Goal: Task Accomplishment & Management: Use online tool/utility

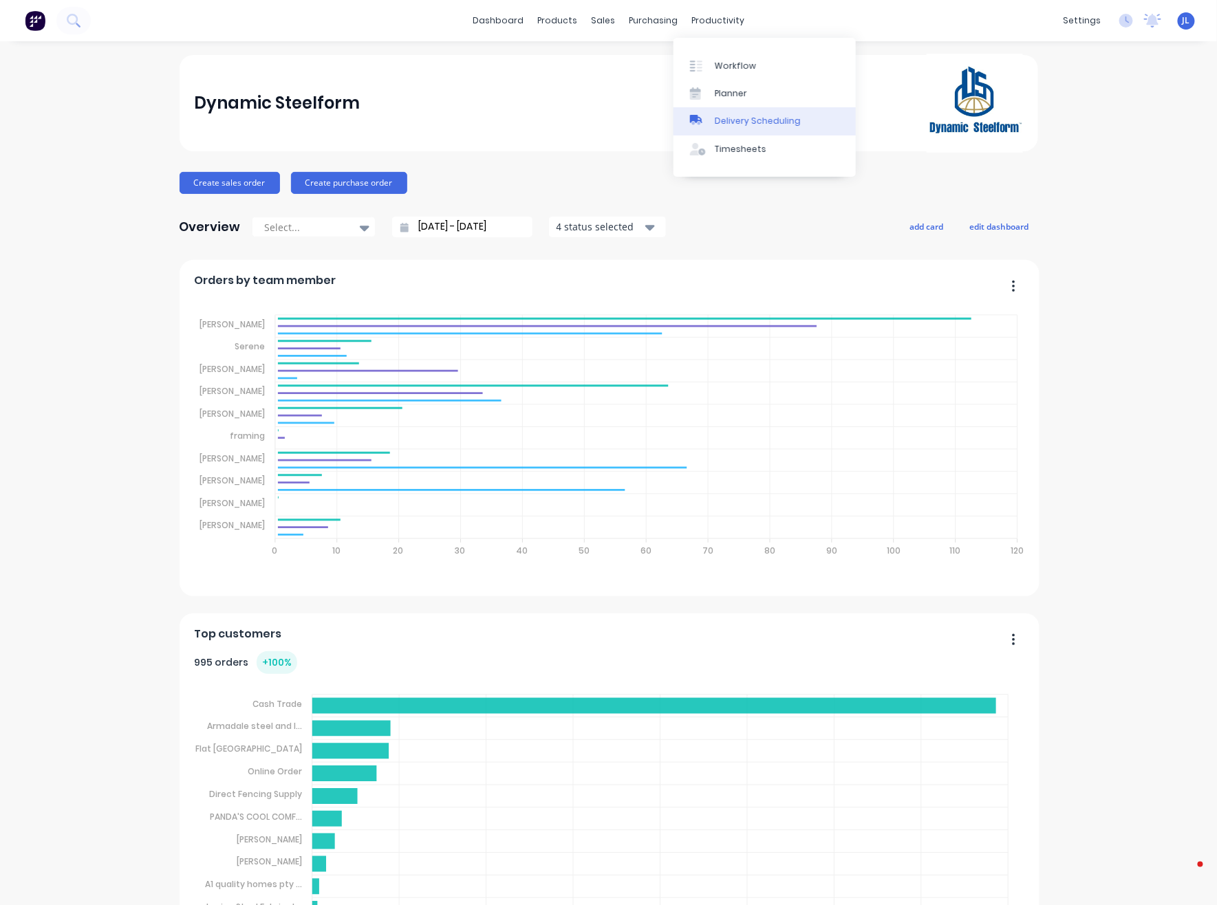
click at [725, 124] on div "Delivery Scheduling" at bounding box center [758, 121] width 86 height 12
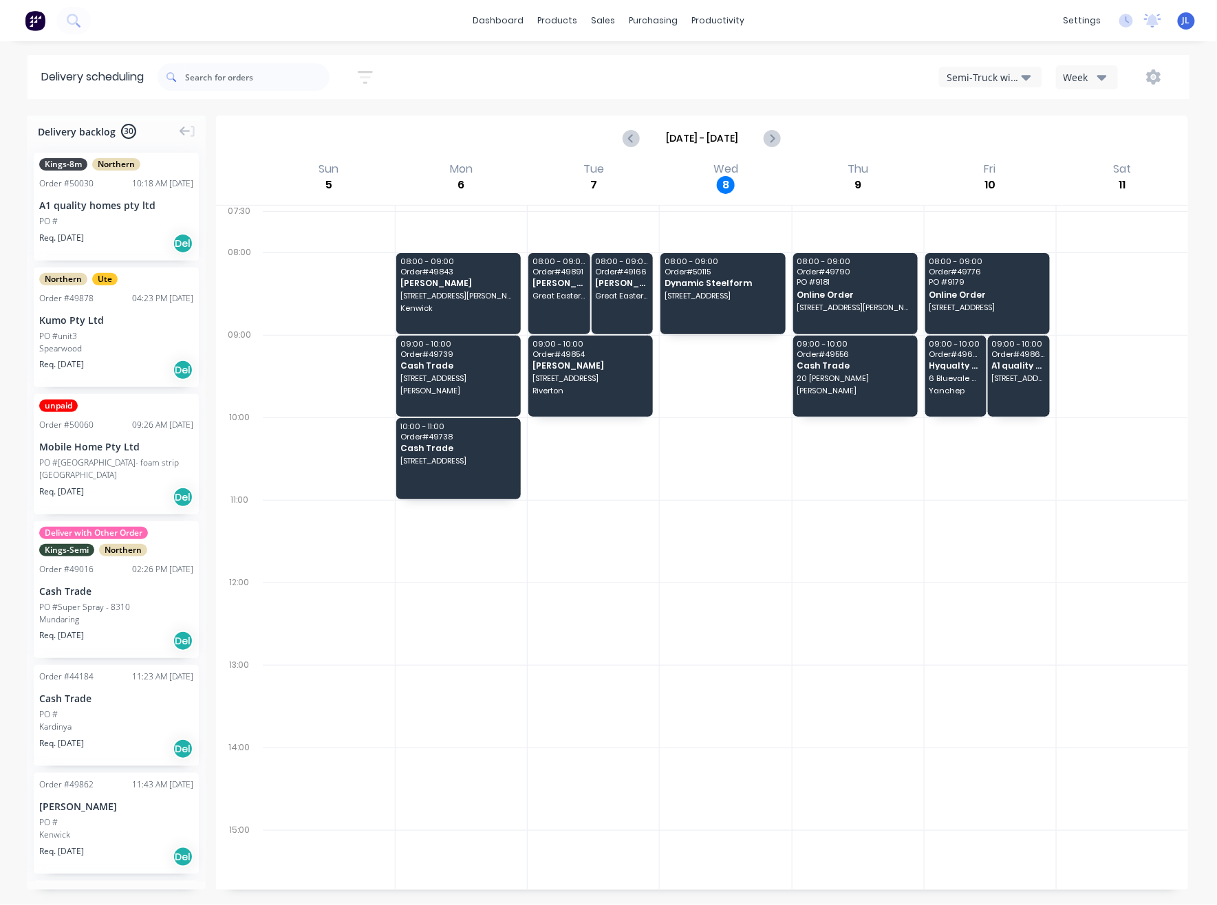
click at [999, 72] on div "Semi-Truck with Hiab" at bounding box center [983, 77] width 75 height 14
click at [999, 136] on div "Steelframing Truck" at bounding box center [1007, 140] width 136 height 28
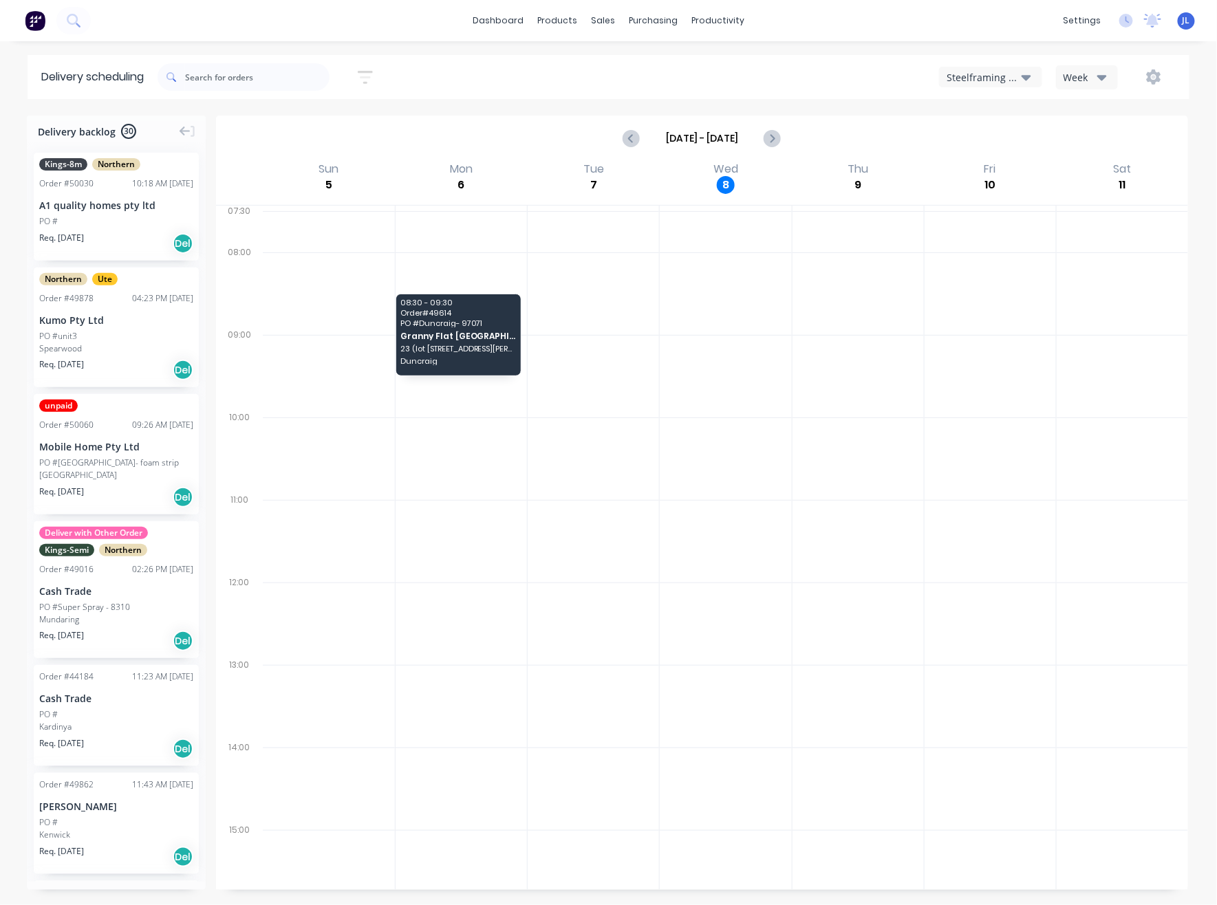
click at [992, 77] on div "Steelframing Truck" at bounding box center [983, 77] width 75 height 14
click at [994, 107] on div "Semi-Truck with Hiab" at bounding box center [1007, 112] width 136 height 28
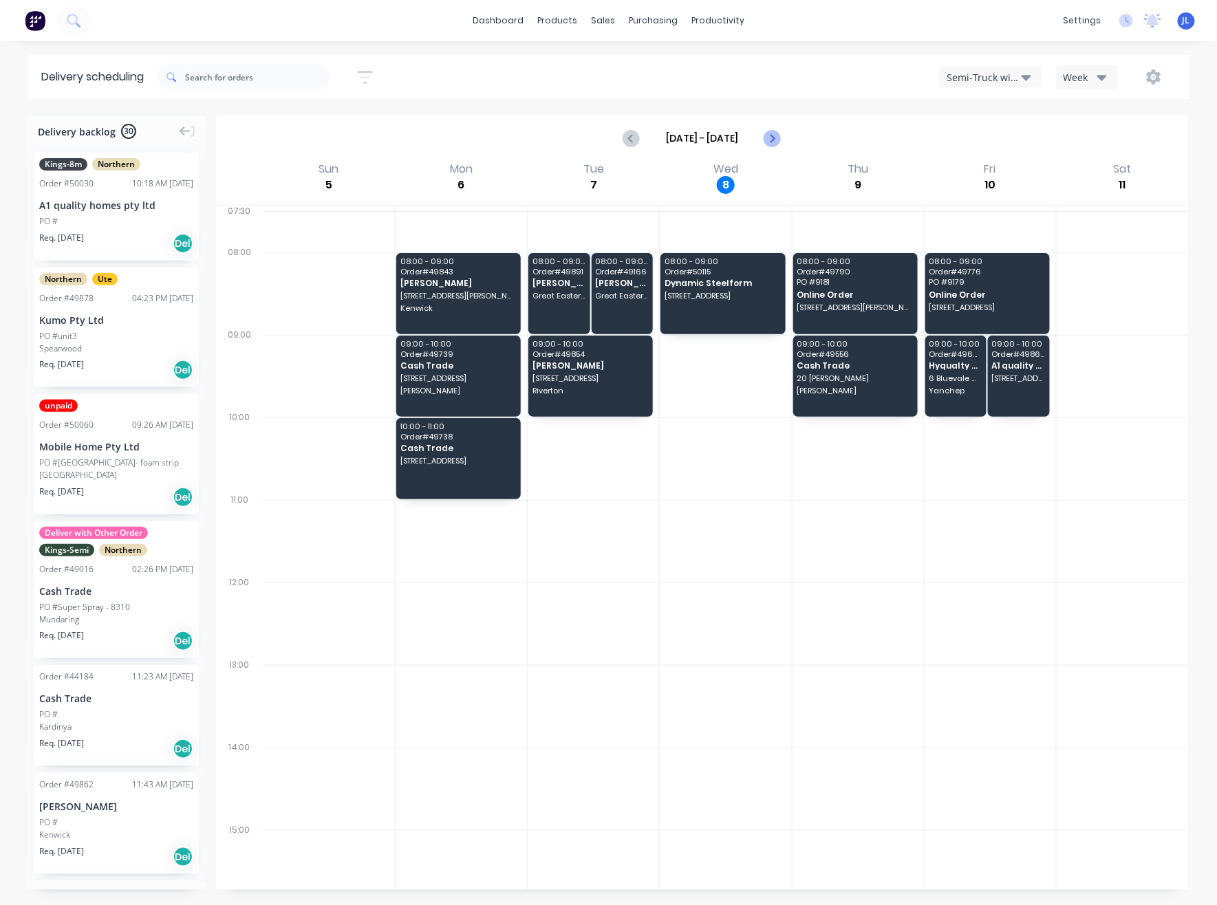
click at [772, 131] on icon "Next page" at bounding box center [771, 138] width 17 height 17
type input "[DATE] - [DATE]"
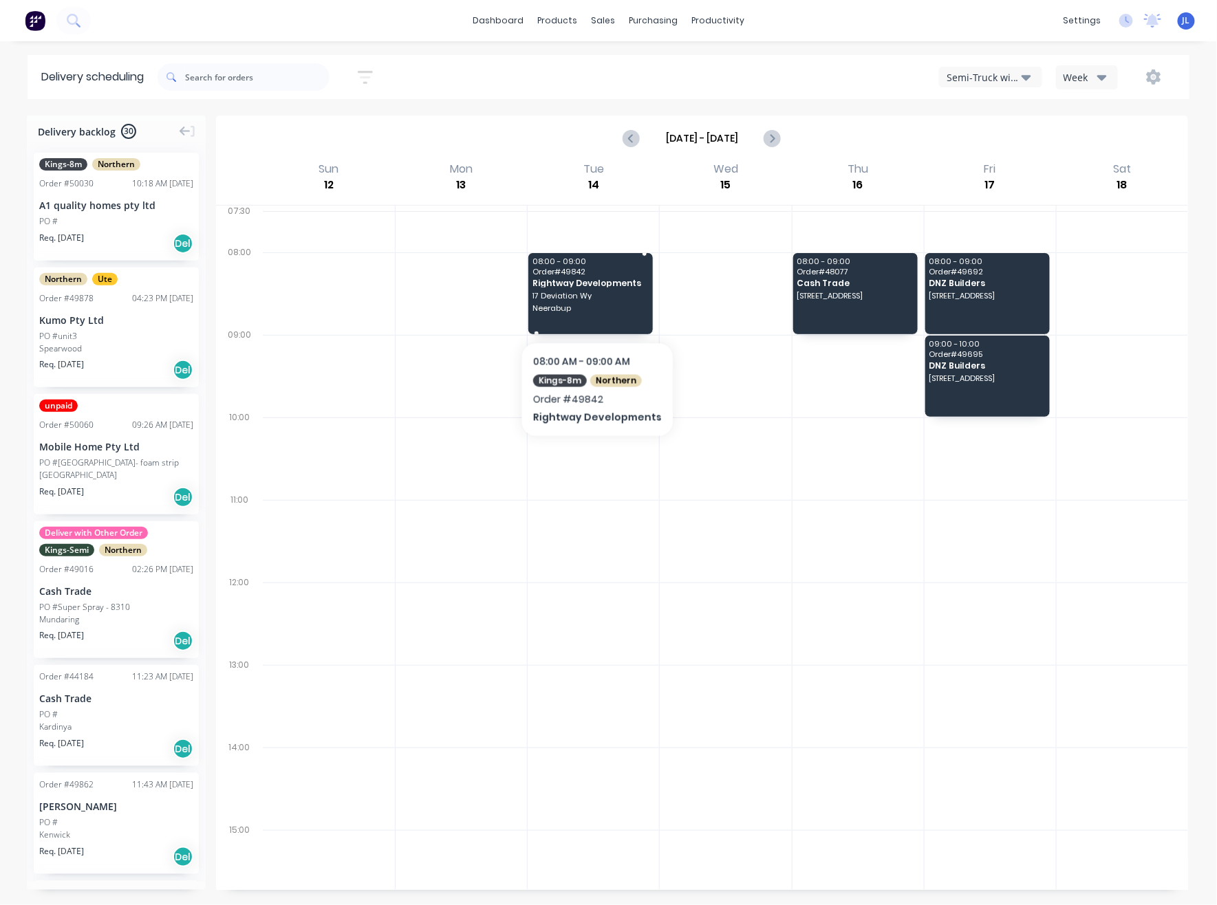
click at [593, 306] on span "Neerabup" at bounding box center [590, 308] width 116 height 8
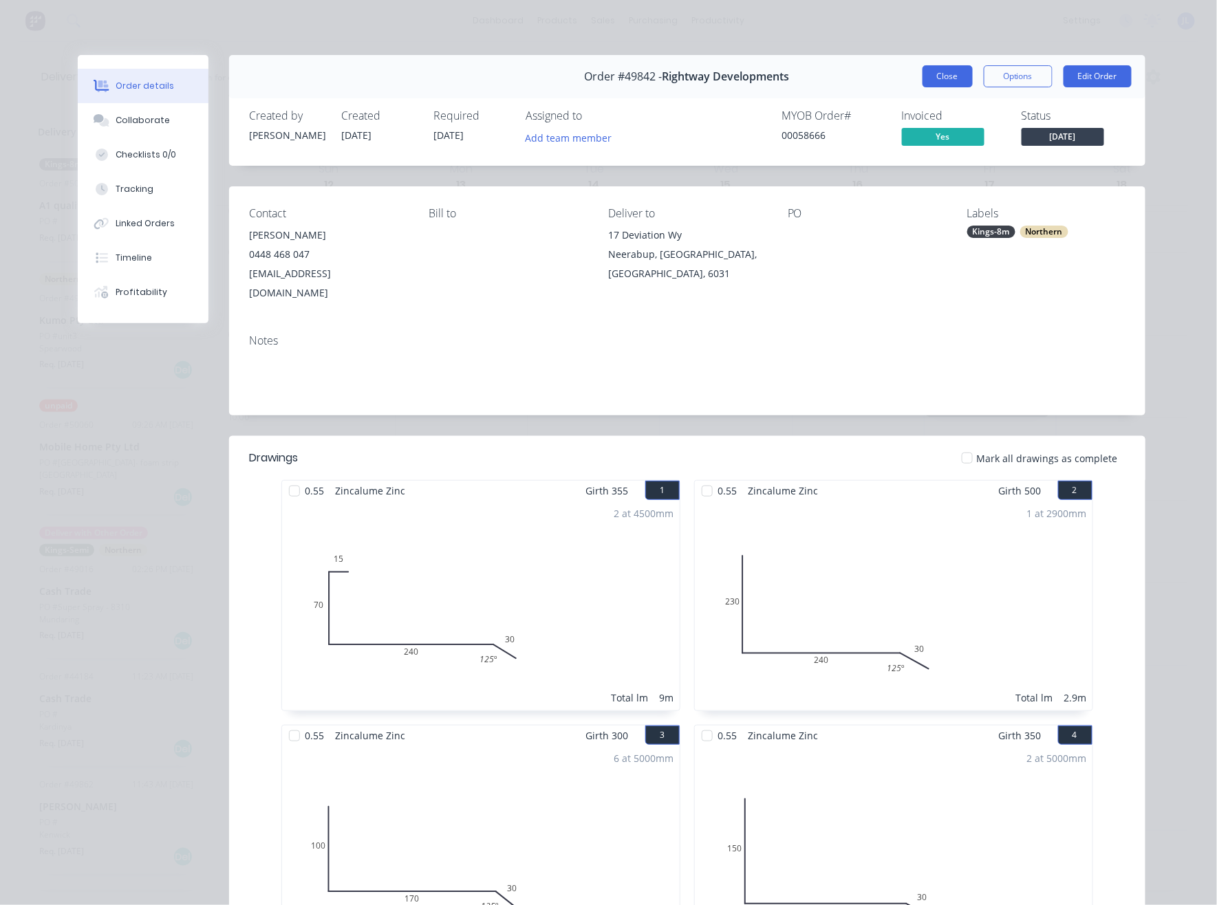
click at [943, 74] on button "Close" at bounding box center [947, 76] width 50 height 22
